Goal: Transaction & Acquisition: Purchase product/service

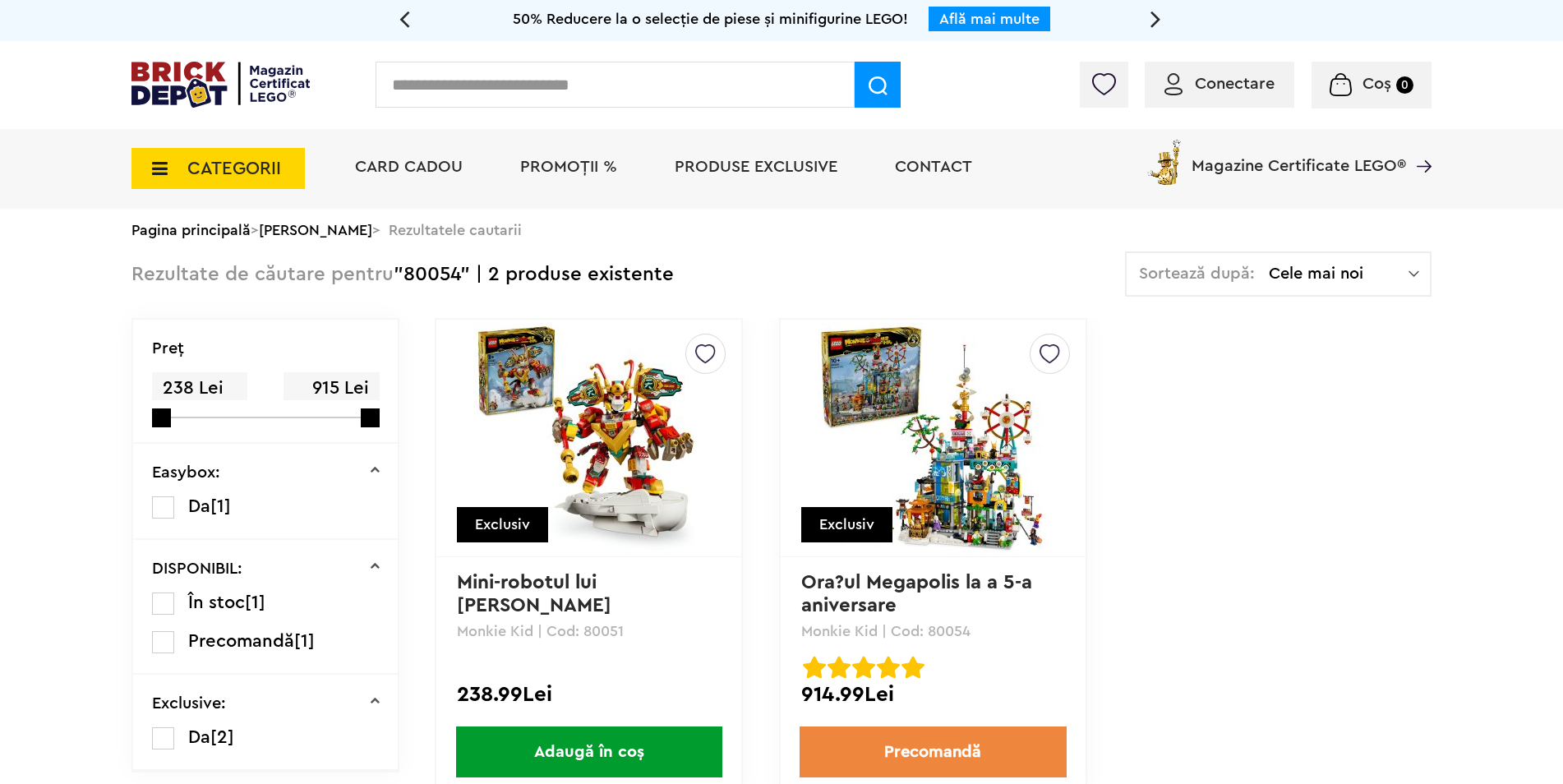
click at [636, 99] on input "text" at bounding box center [614, 84] width 479 height 46
type input "*****"
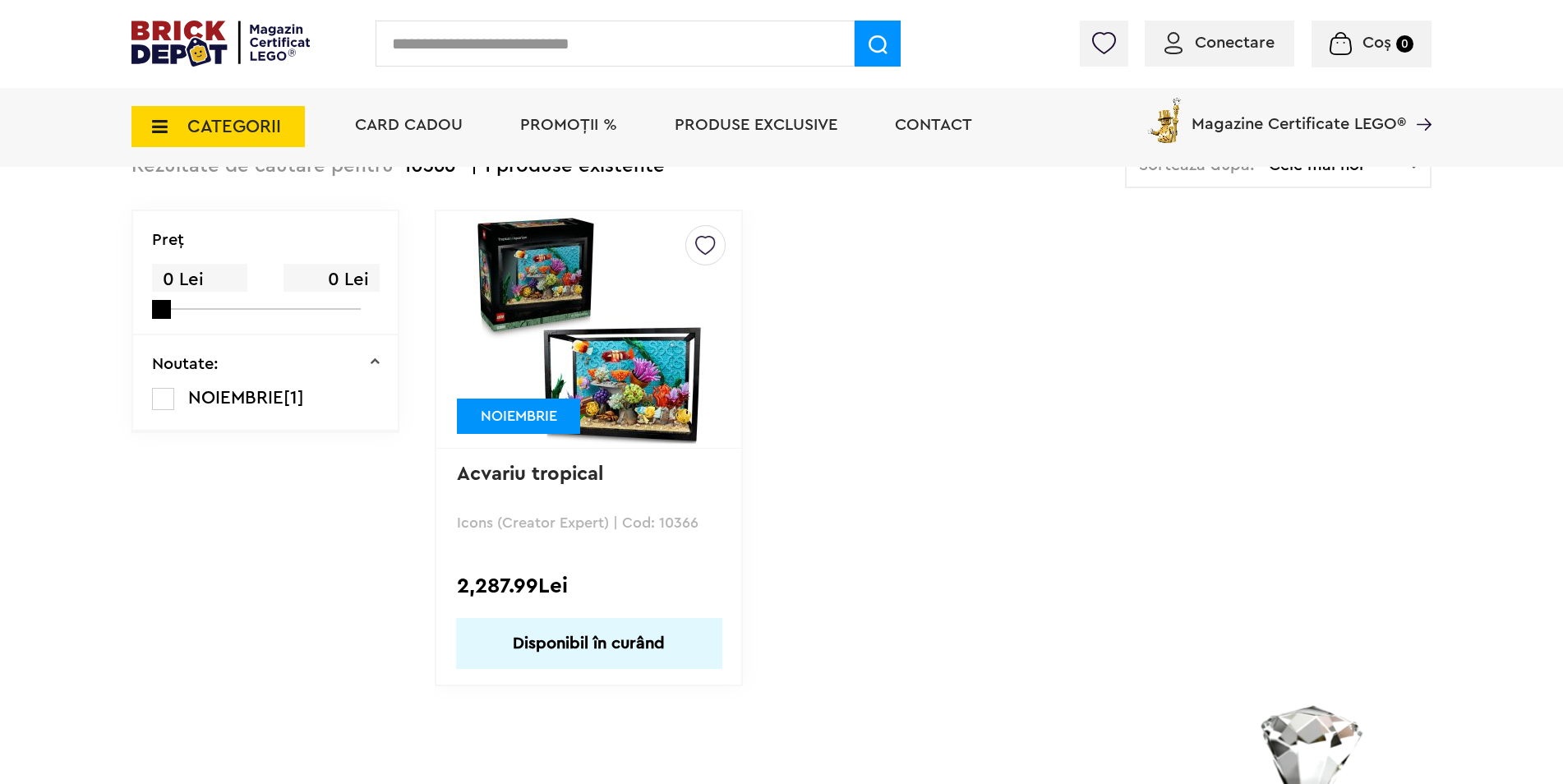
scroll to position [164, 0]
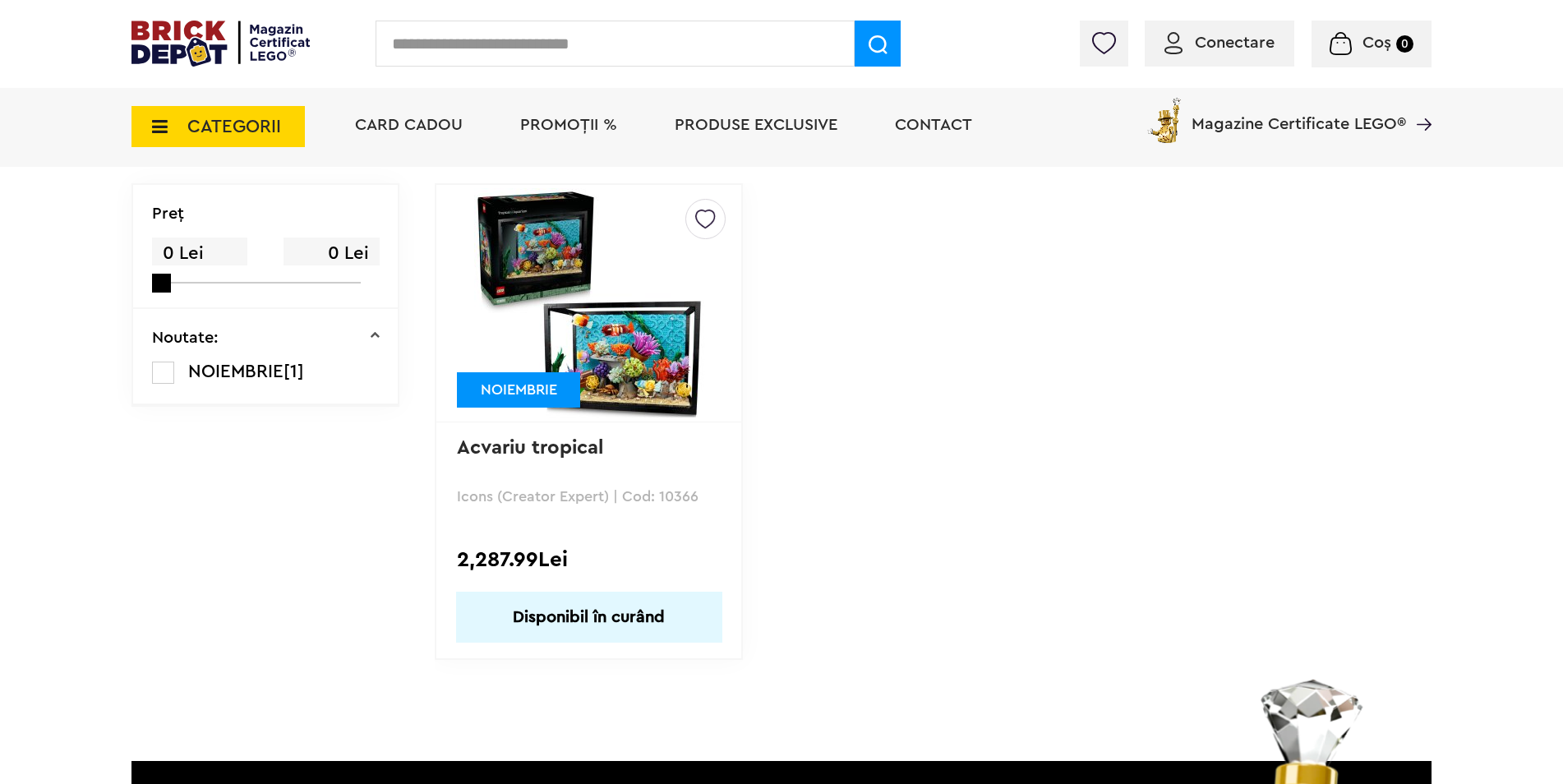
click at [627, 308] on img at bounding box center [589, 303] width 230 height 230
